Goal: Information Seeking & Learning: Learn about a topic

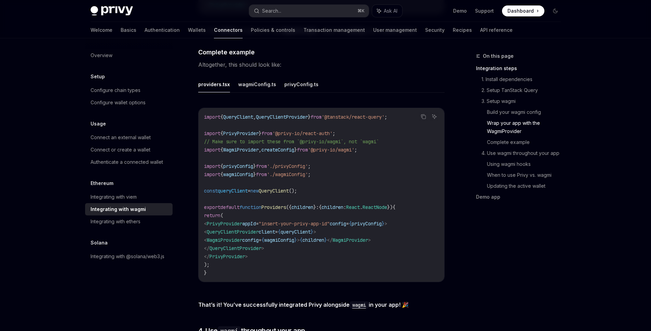
scroll to position [1248, 0]
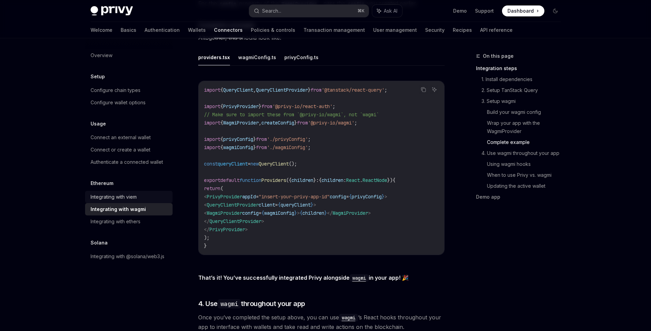
click at [116, 200] on div "Integrating with viem" at bounding box center [114, 197] width 46 height 8
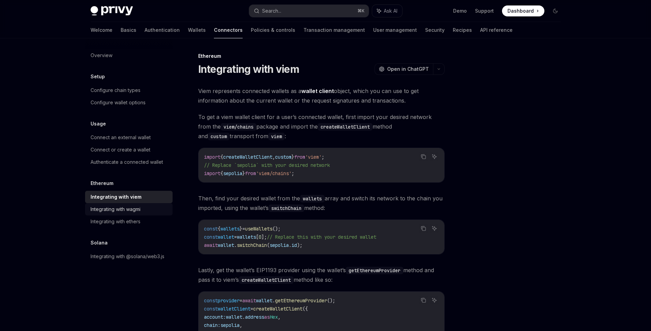
click at [117, 211] on div "Integrating with wagmi" at bounding box center [116, 209] width 50 height 8
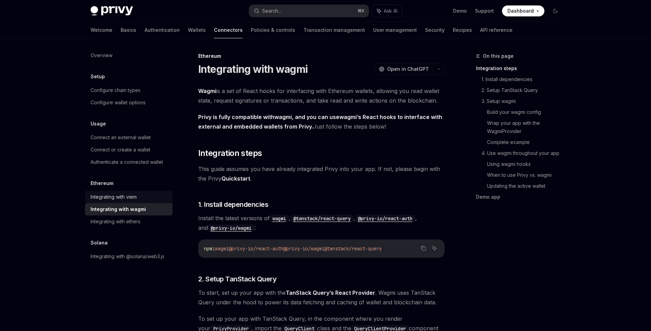
click at [119, 197] on div "Integrating with viem" at bounding box center [114, 197] width 46 height 8
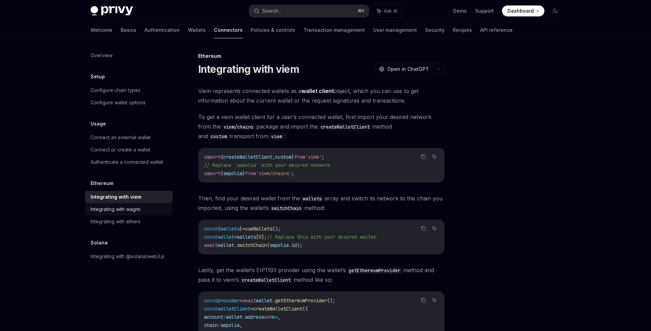
click at [118, 204] on link "Integrating with wagmi" at bounding box center [129, 209] width 88 height 12
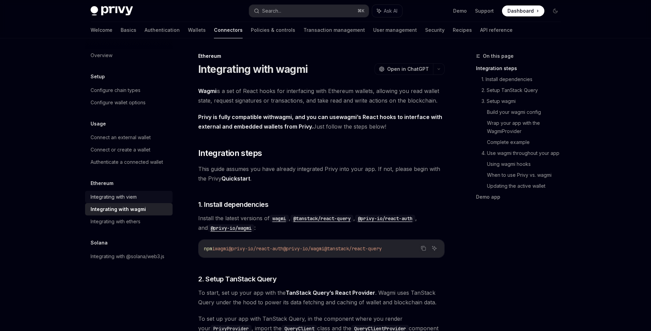
click at [120, 199] on div "Integrating with viem" at bounding box center [114, 197] width 46 height 8
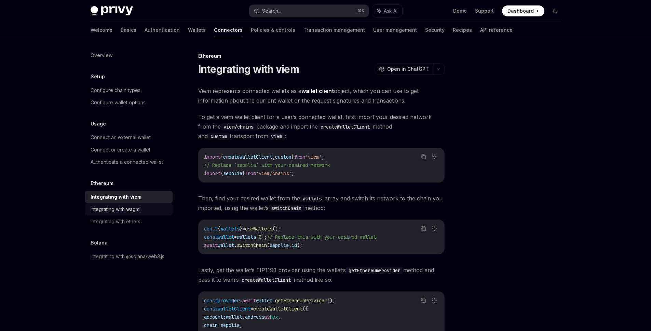
click at [121, 206] on div "Integrating with wagmi" at bounding box center [116, 209] width 50 height 8
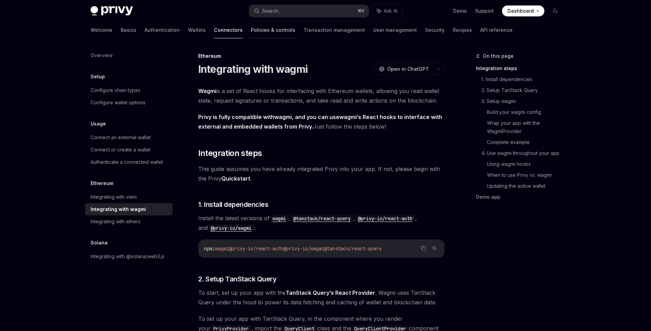
click at [251, 30] on link "Policies & controls" at bounding box center [273, 30] width 44 height 16
type textarea "*"
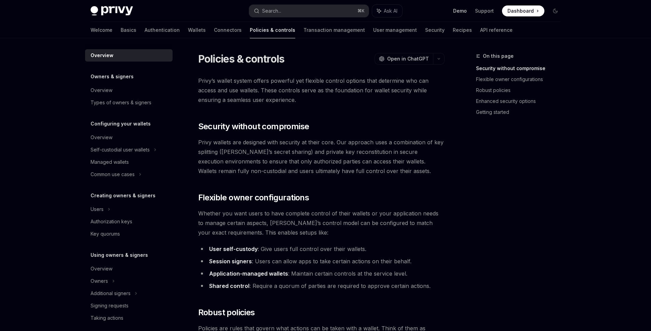
click at [466, 12] on link "Demo" at bounding box center [460, 11] width 14 height 7
